Goal: Information Seeking & Learning: Learn about a topic

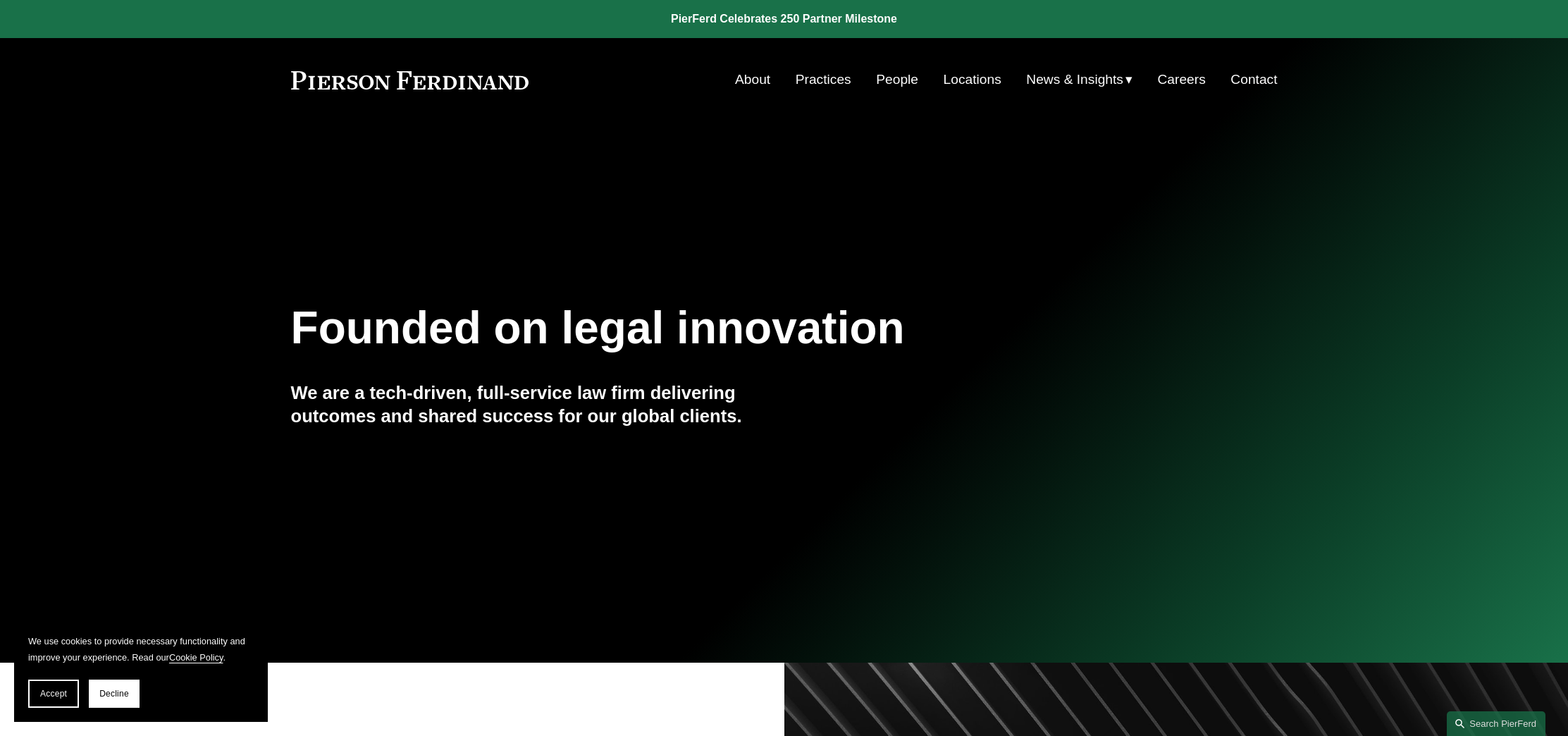
click at [820, 86] on link "Practices" at bounding box center [823, 79] width 56 height 27
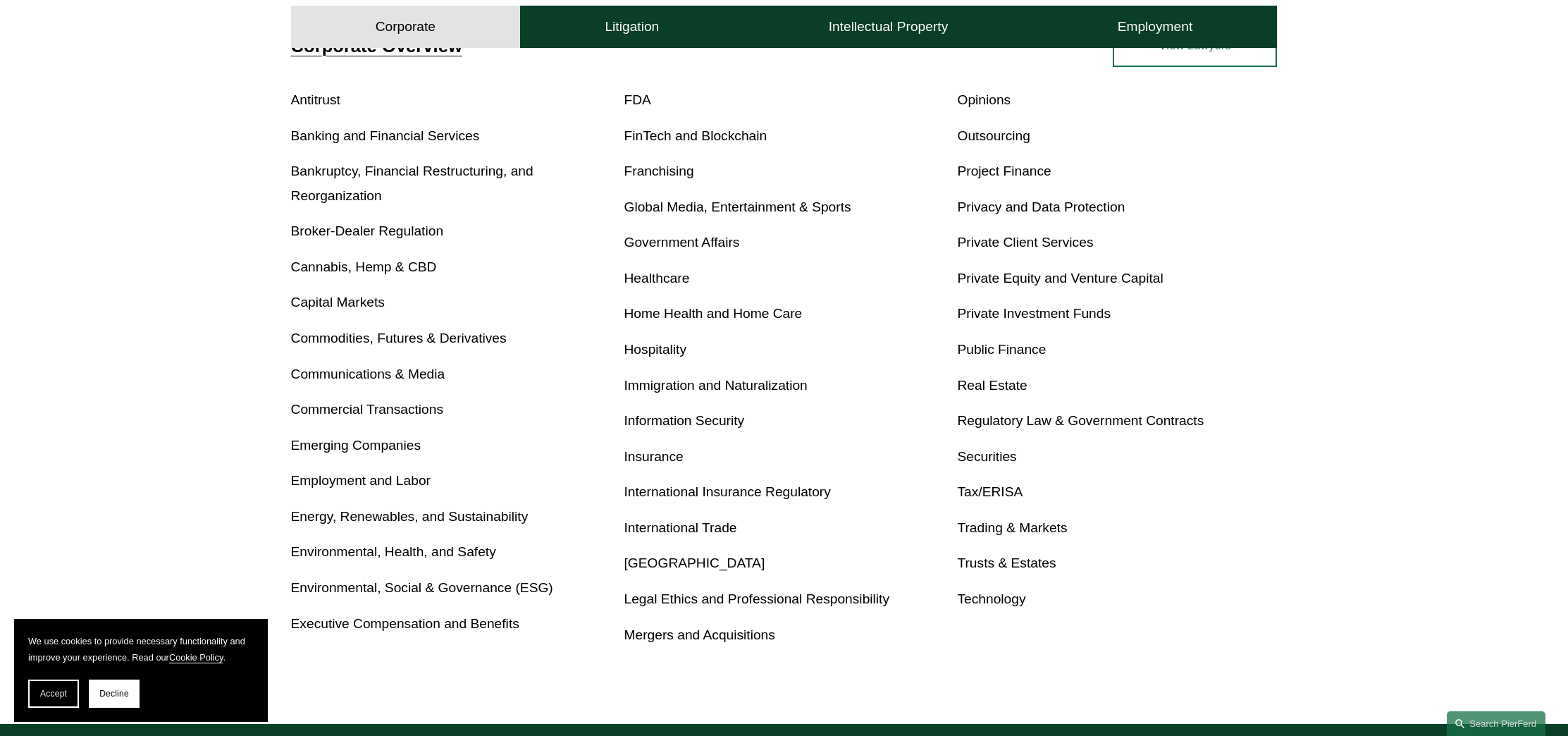
scroll to position [613, 0]
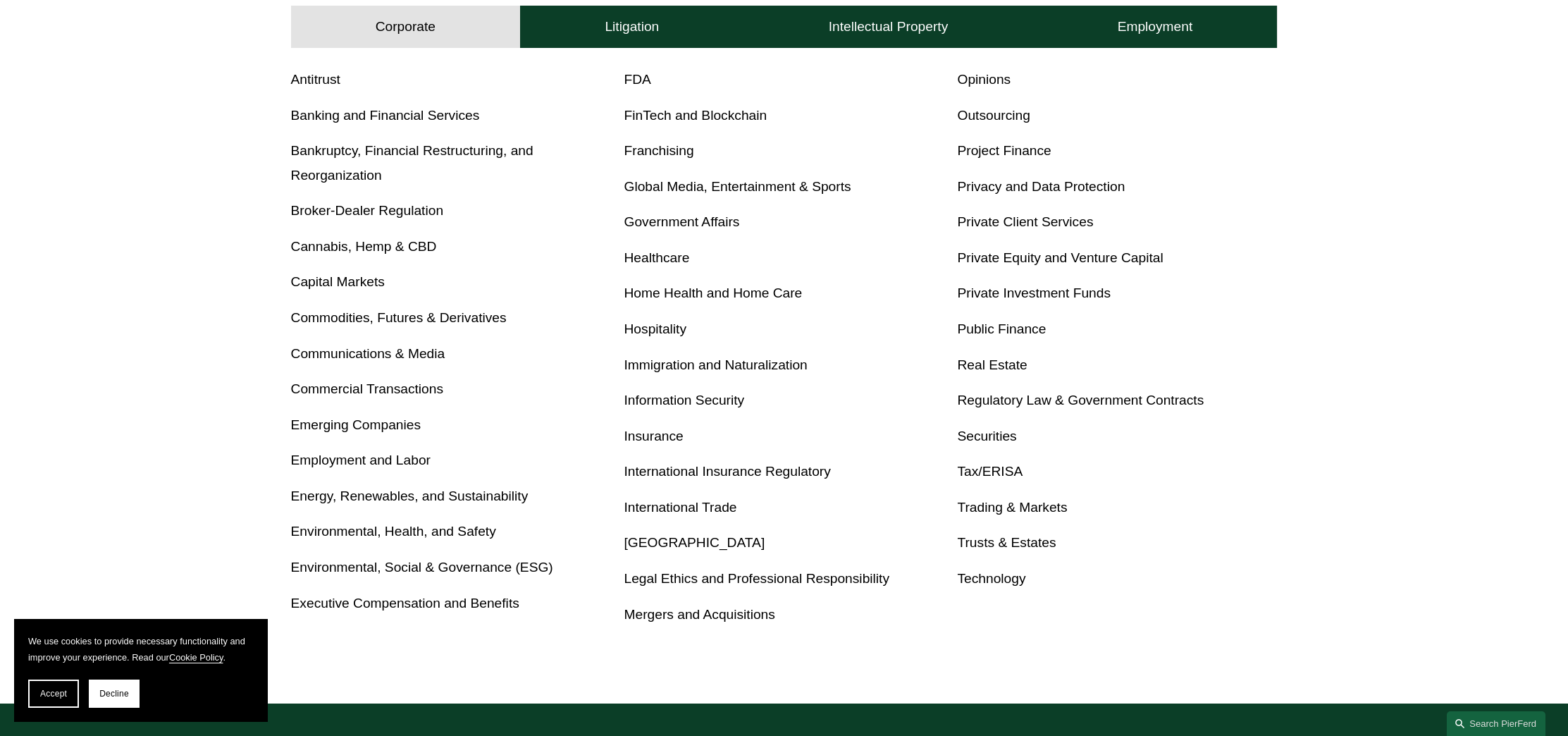
click at [997, 186] on link "Privacy and Data Protection" at bounding box center [1040, 186] width 168 height 15
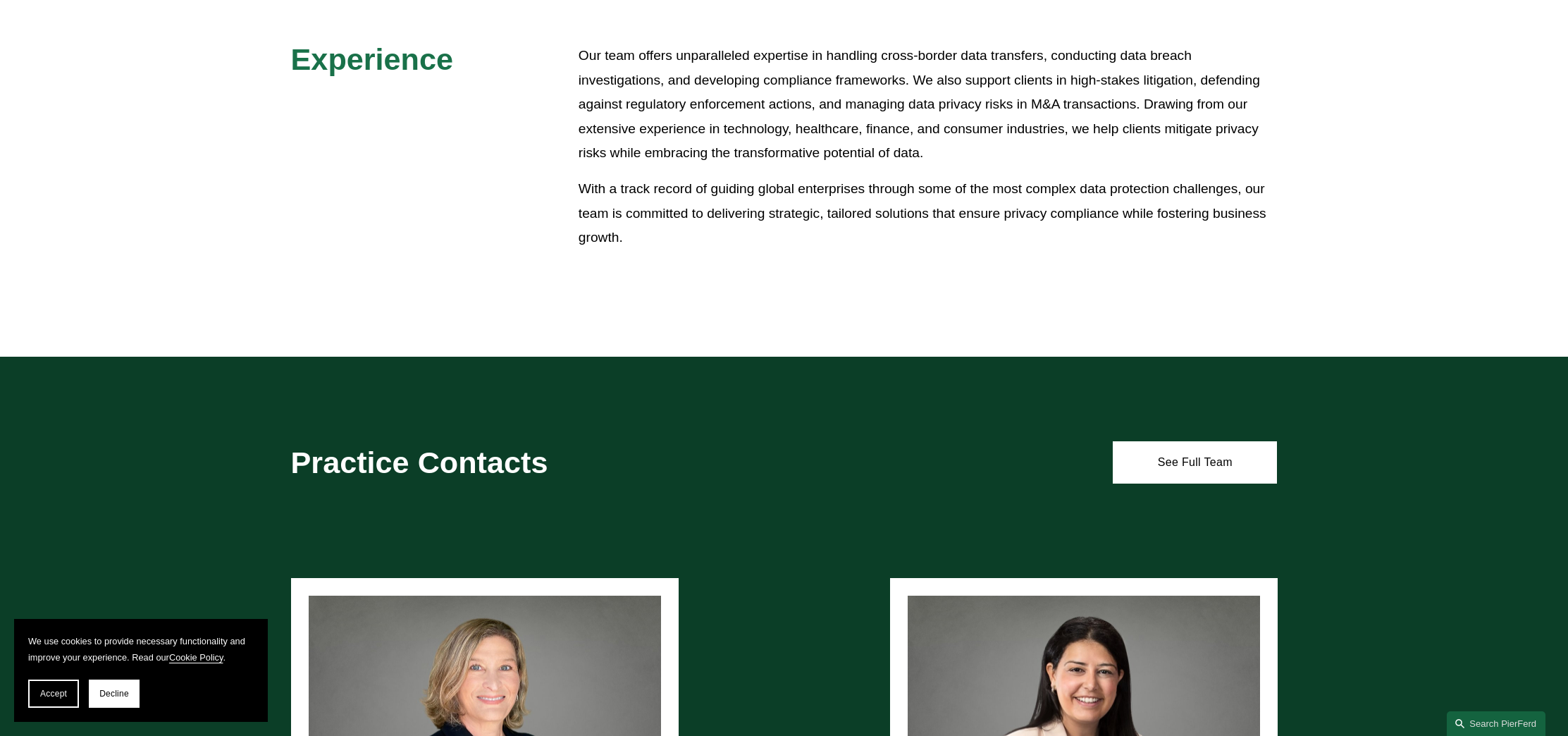
scroll to position [704, 0]
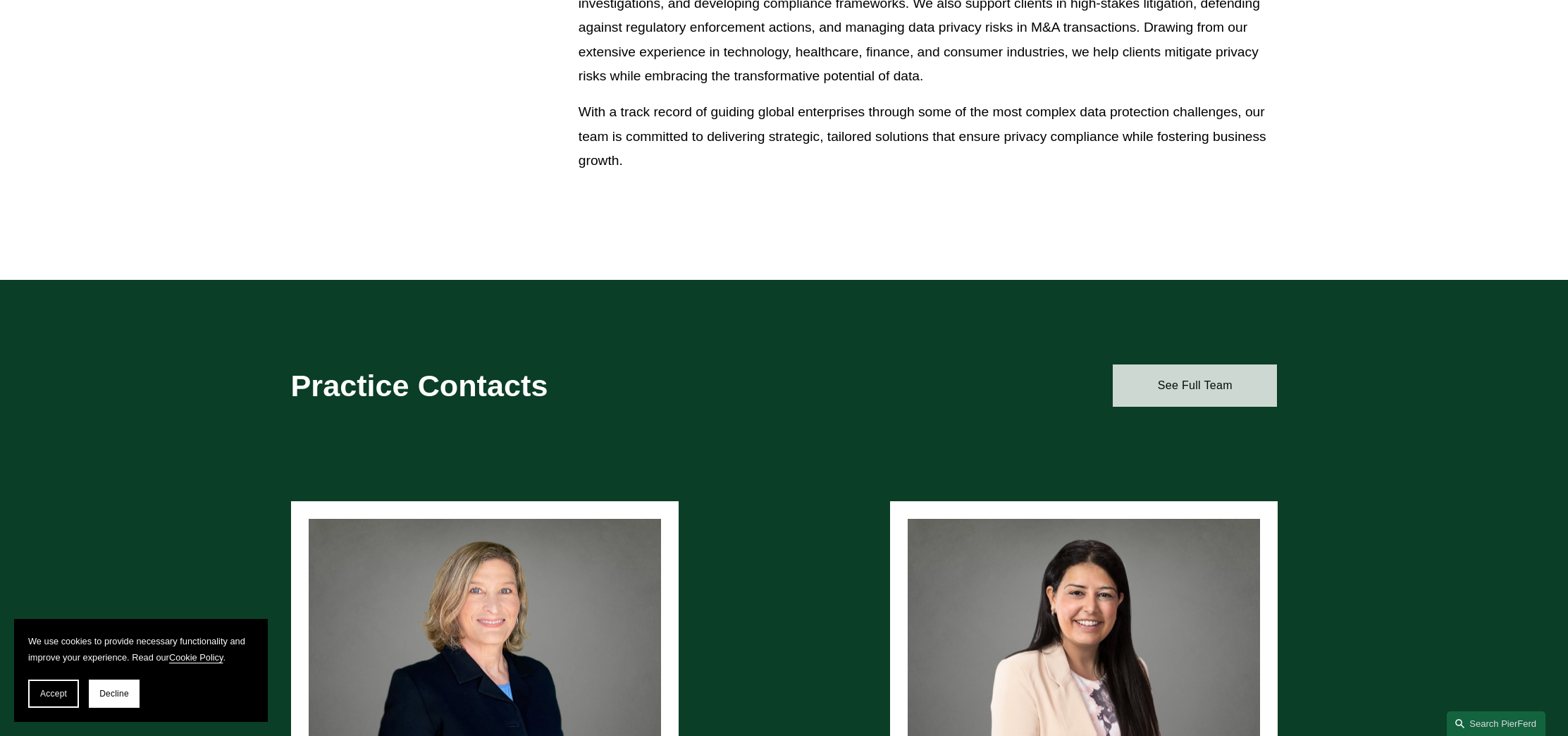
click at [1180, 388] on link "See Full Team" at bounding box center [1195, 385] width 164 height 42
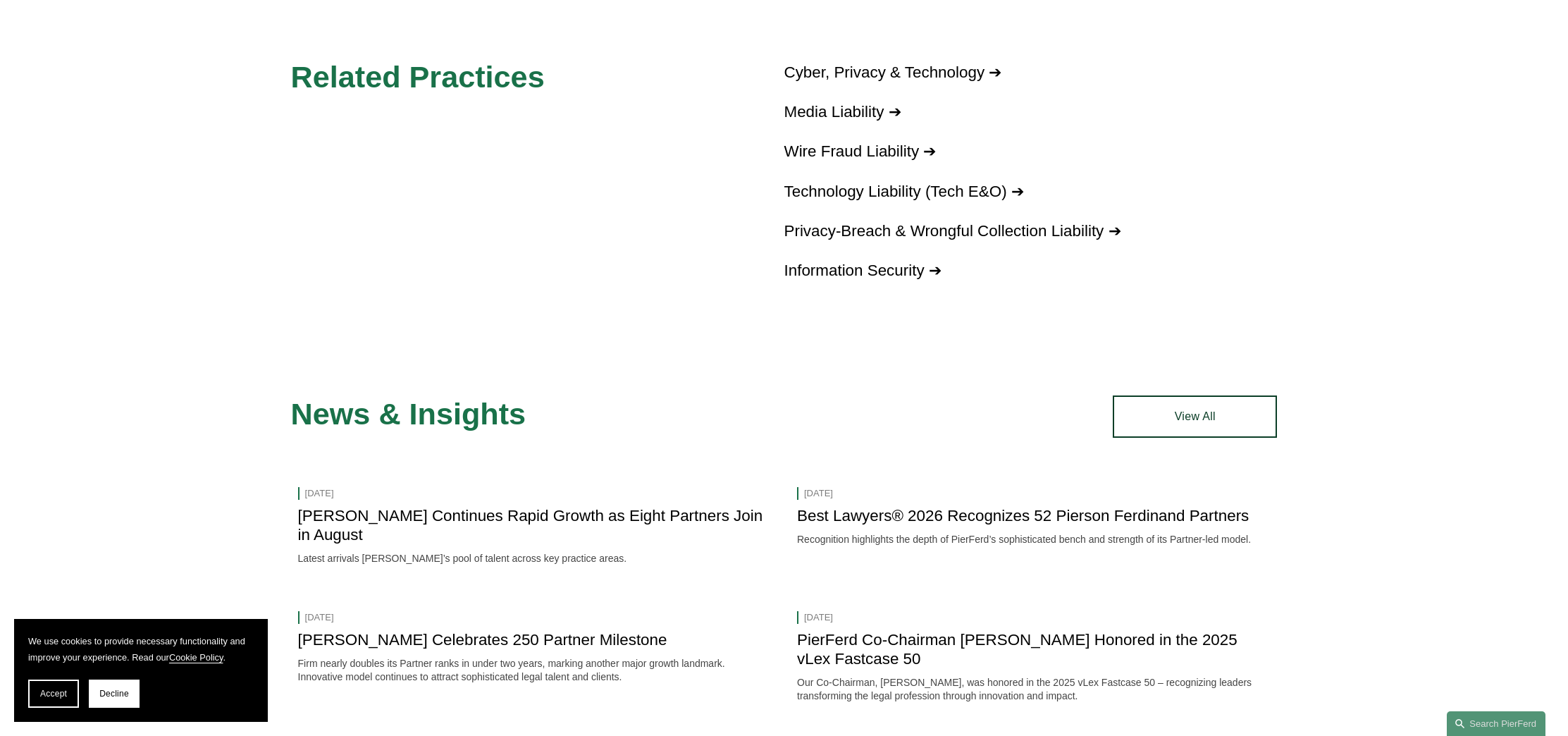
scroll to position [1834, 0]
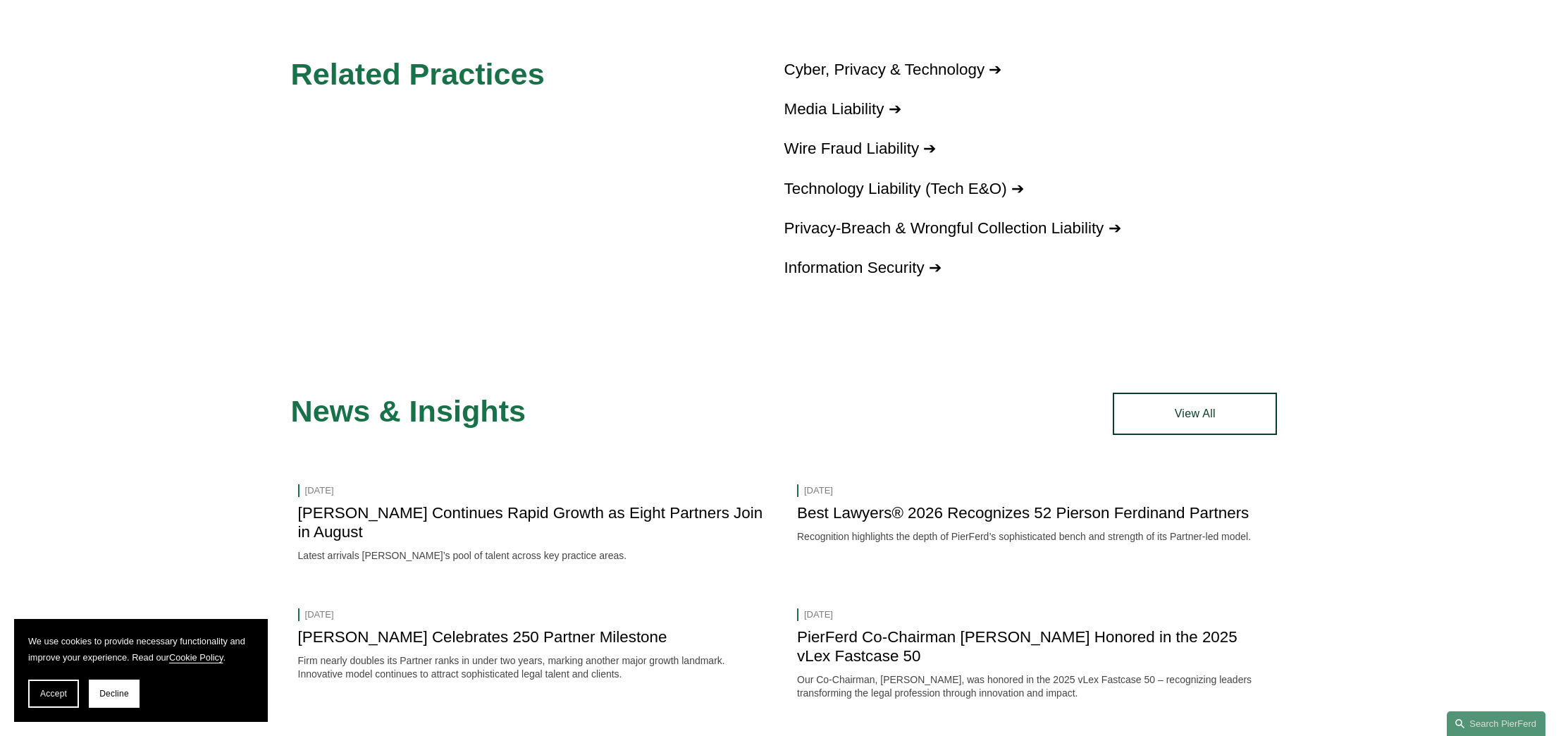
click at [896, 66] on link "Cyber, Privacy & Technology ➔" at bounding box center [893, 69] width 218 height 18
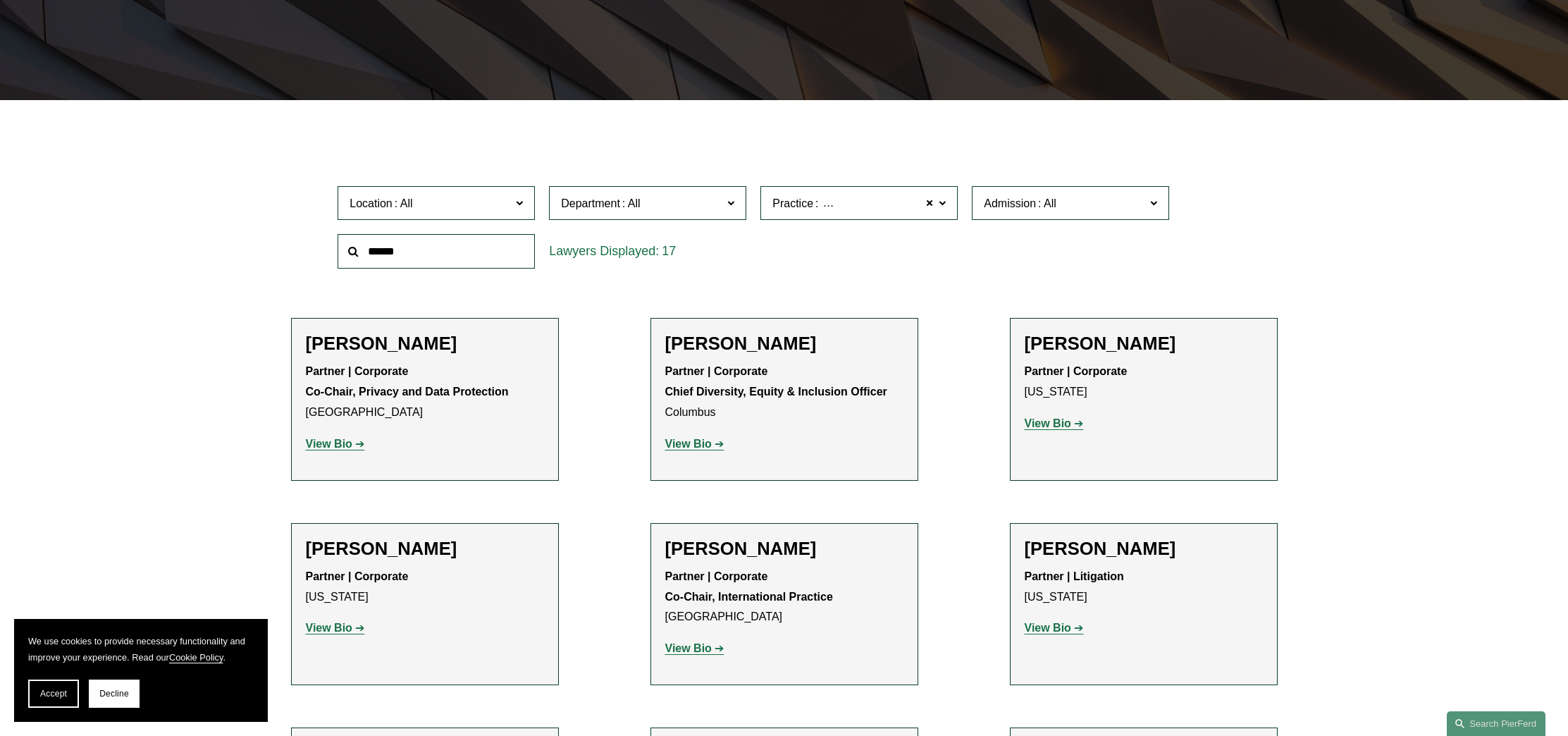
scroll to position [337, 0]
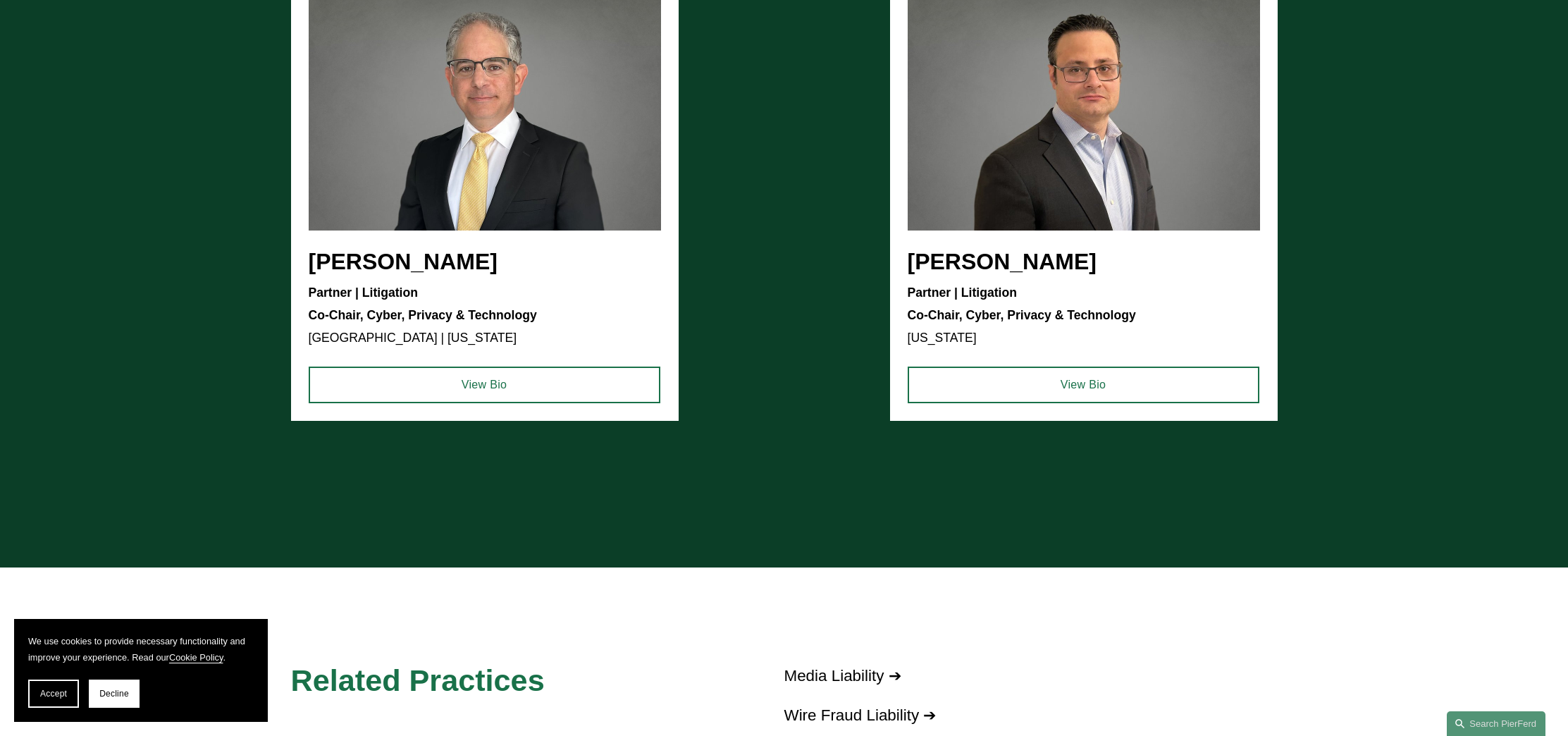
scroll to position [1950, 0]
